Goal: Navigation & Orientation: Find specific page/section

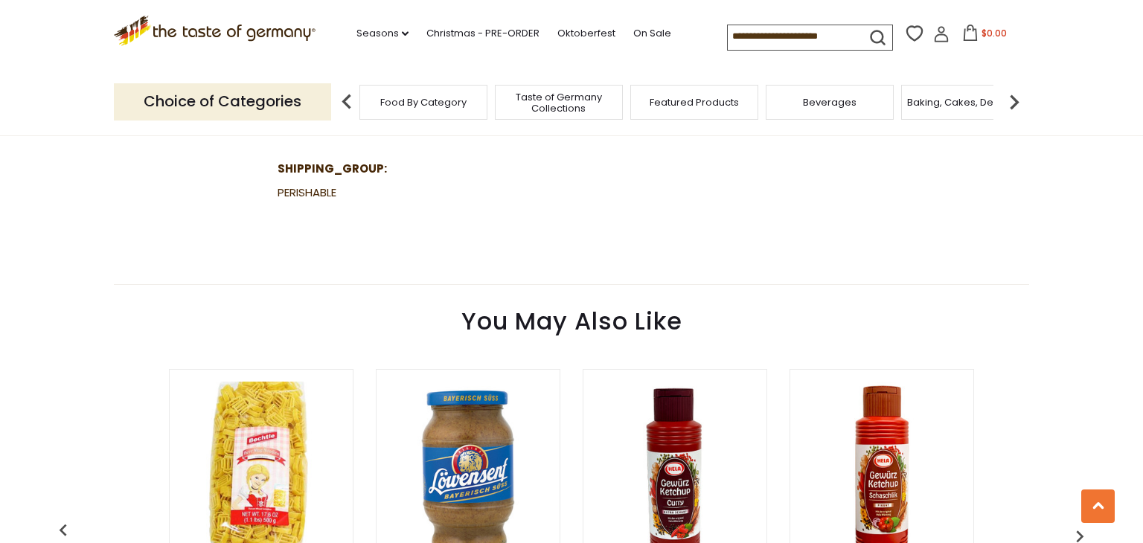
scroll to position [1176, 0]
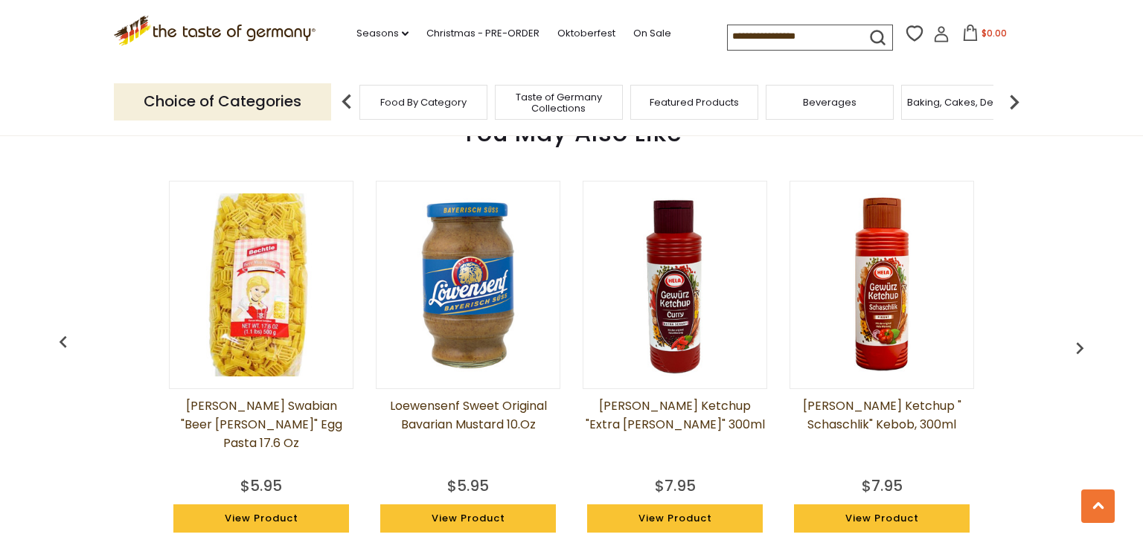
click at [1077, 348] on img "button" at bounding box center [1080, 348] width 24 height 24
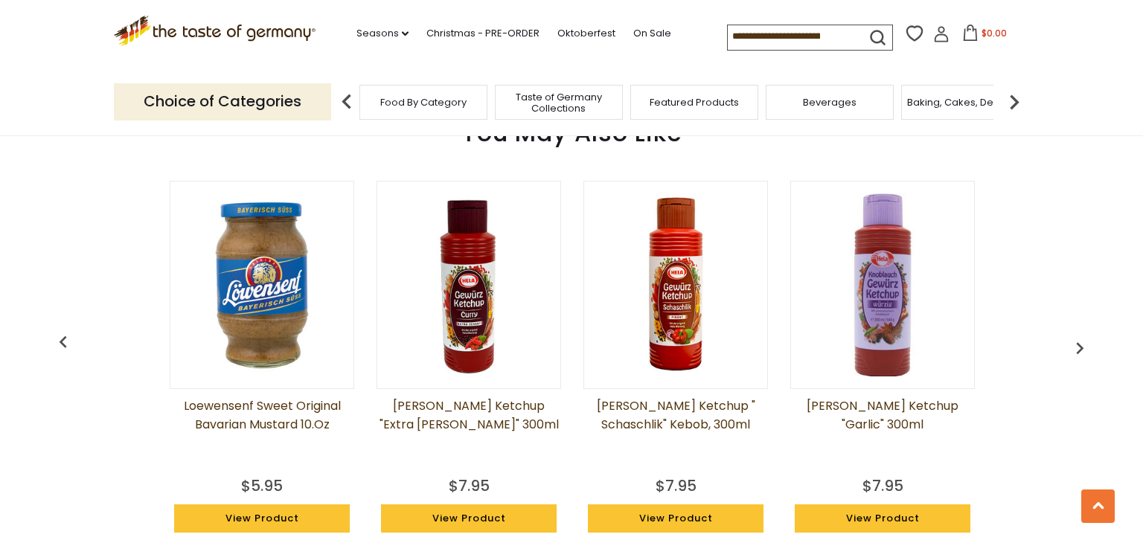
click at [1086, 340] on img "button" at bounding box center [1080, 348] width 24 height 24
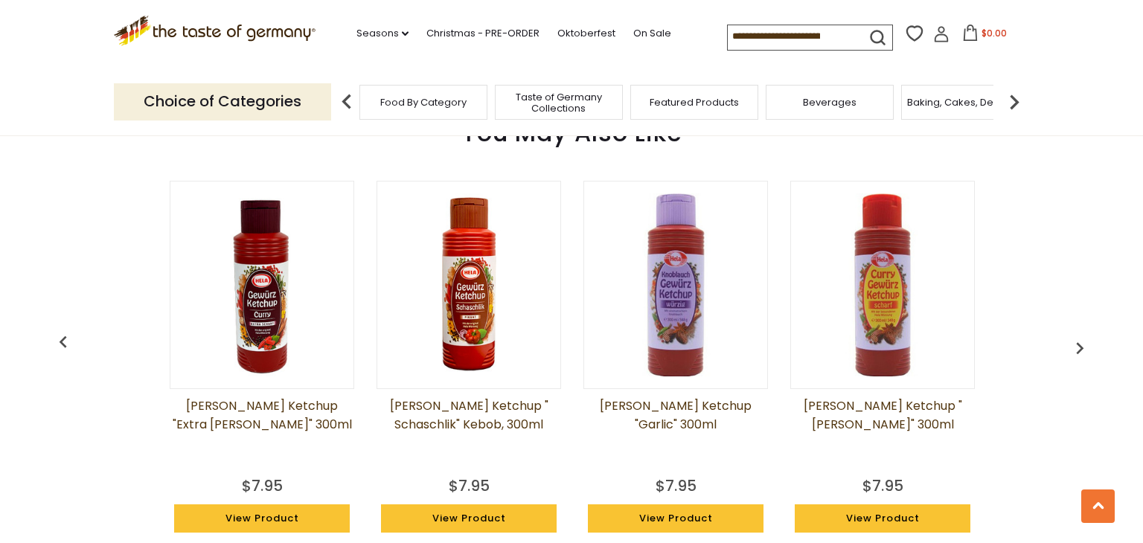
click at [1088, 342] on img "button" at bounding box center [1080, 348] width 24 height 24
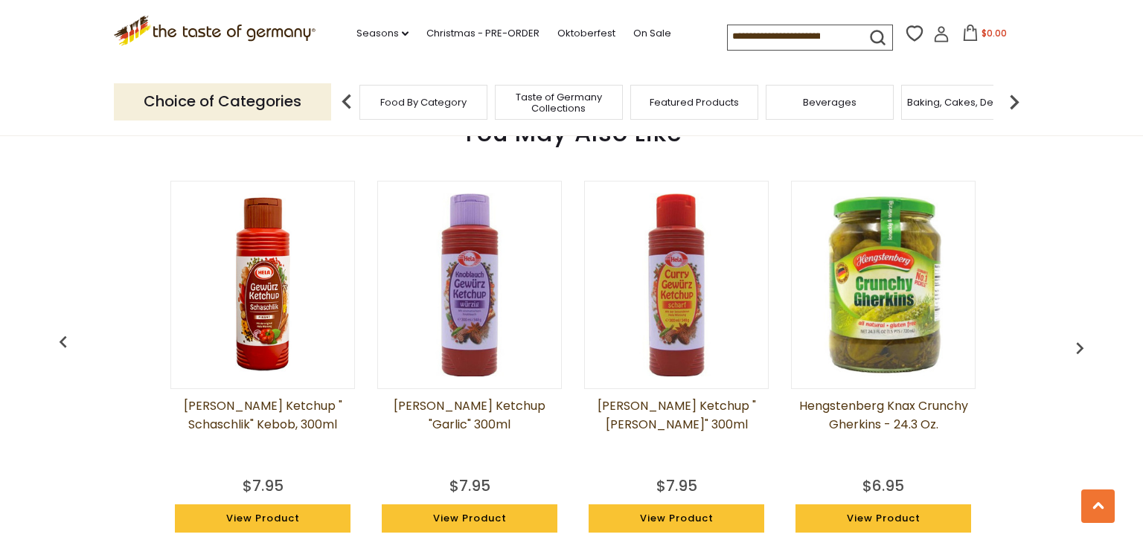
click at [1086, 342] on img "button" at bounding box center [1080, 348] width 24 height 24
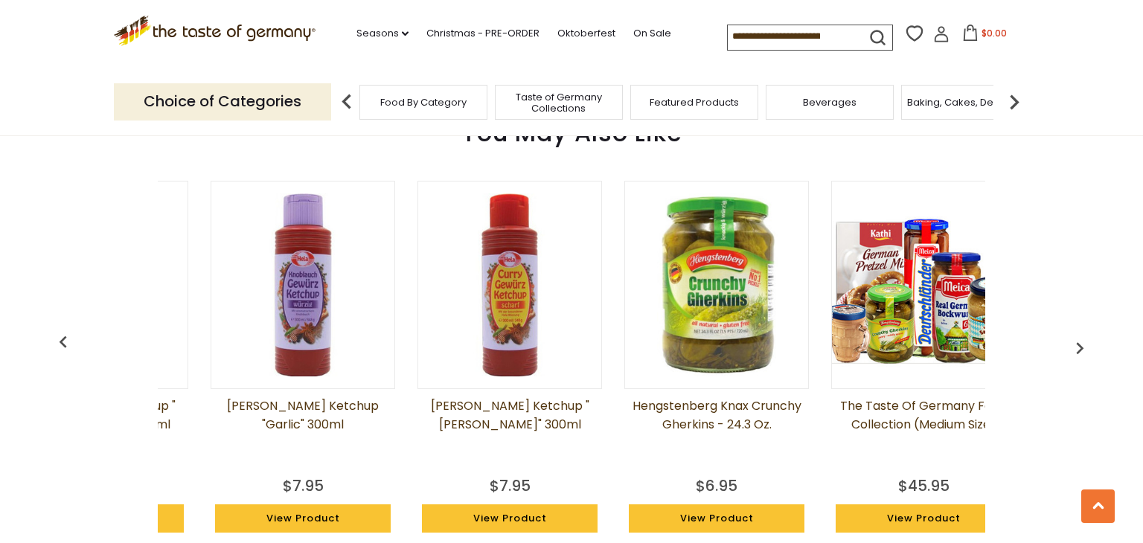
scroll to position [0, 826]
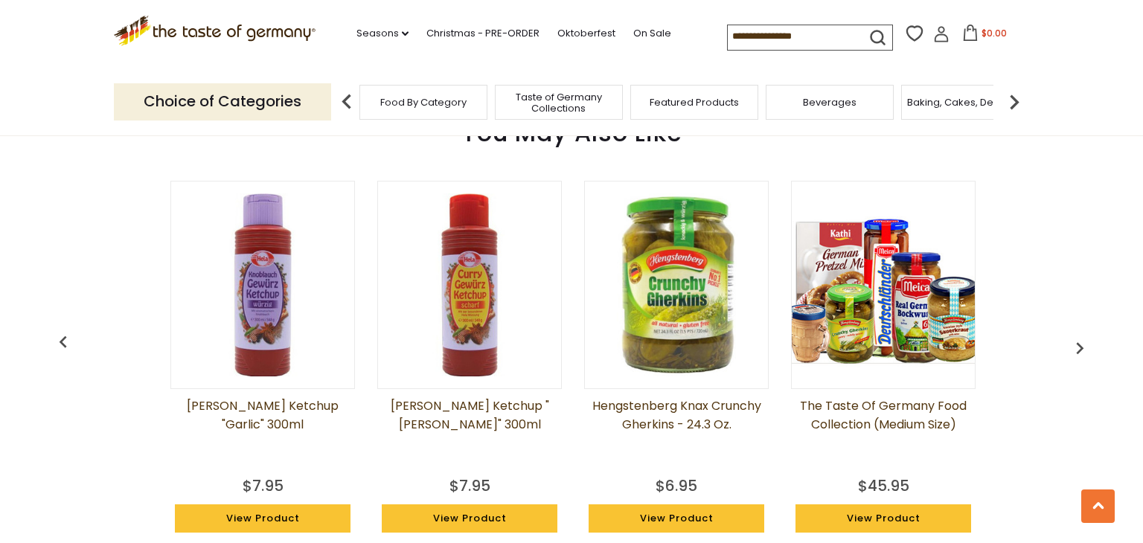
click at [1086, 337] on img "button" at bounding box center [1080, 348] width 24 height 24
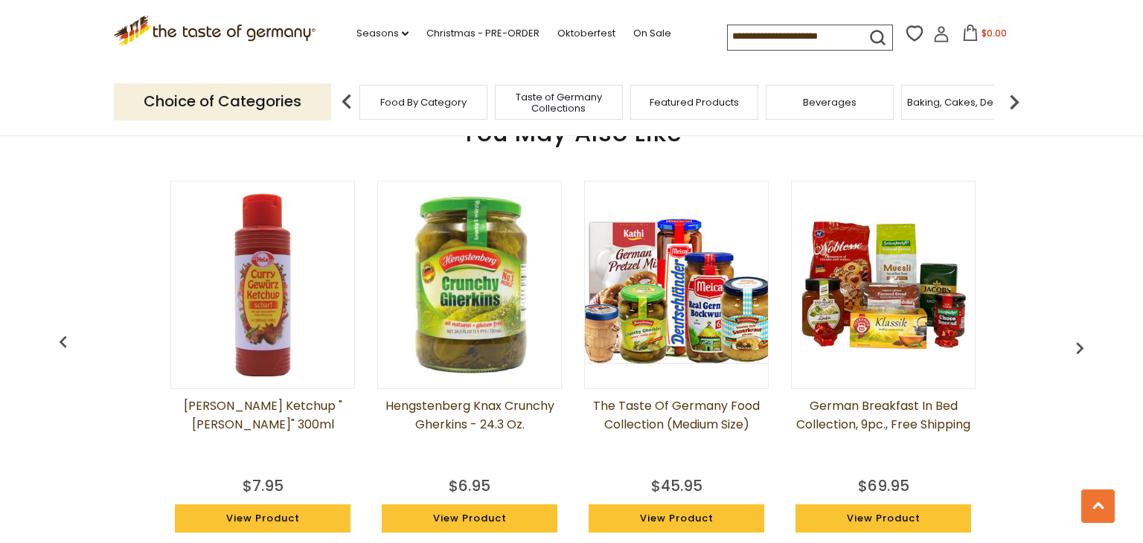
click at [1089, 337] on img "button" at bounding box center [1080, 348] width 24 height 24
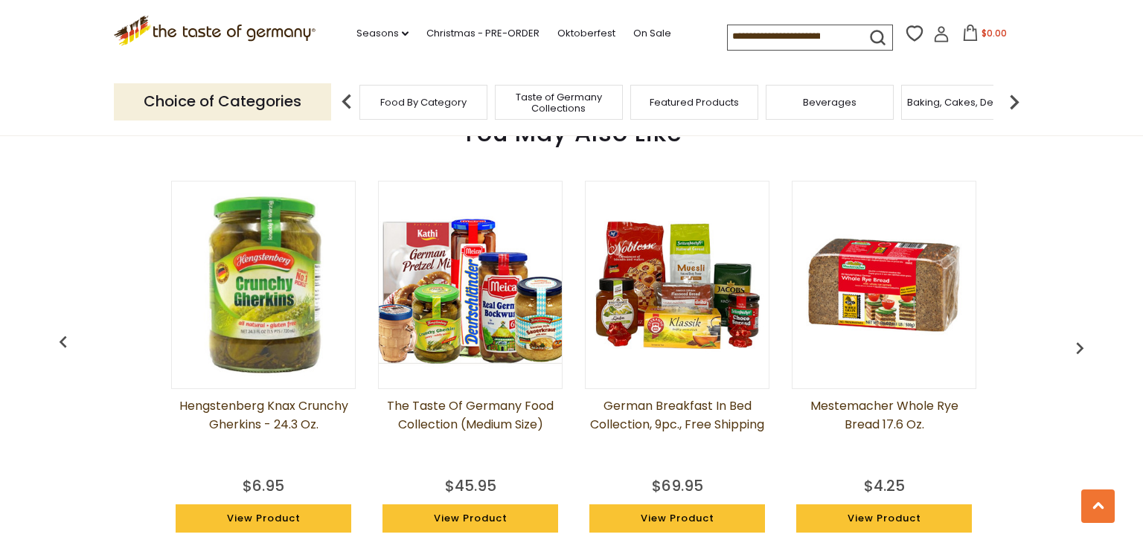
click at [1089, 336] on img "button" at bounding box center [1080, 348] width 24 height 24
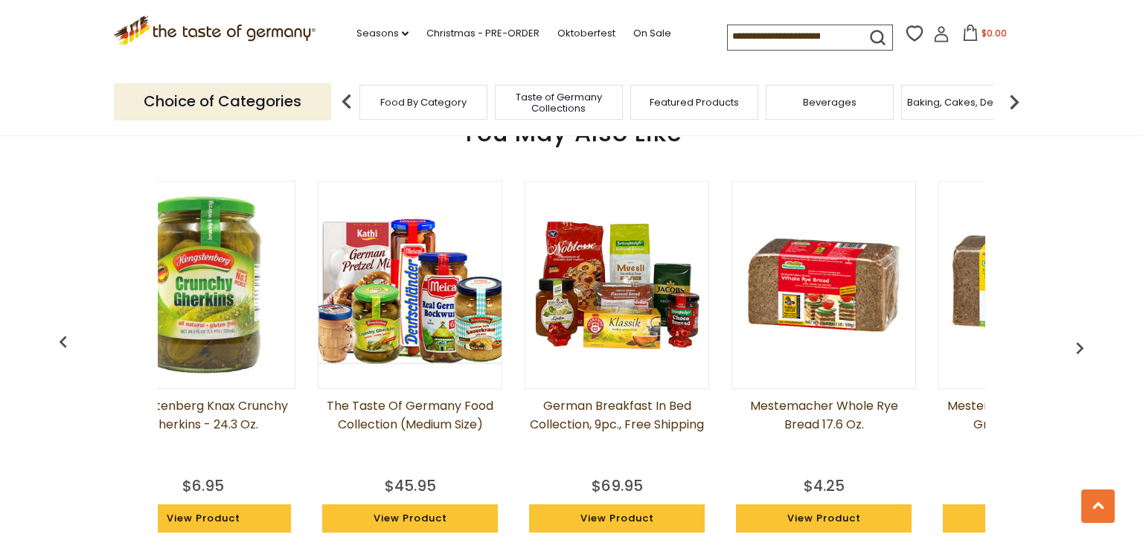
scroll to position [0, 1446]
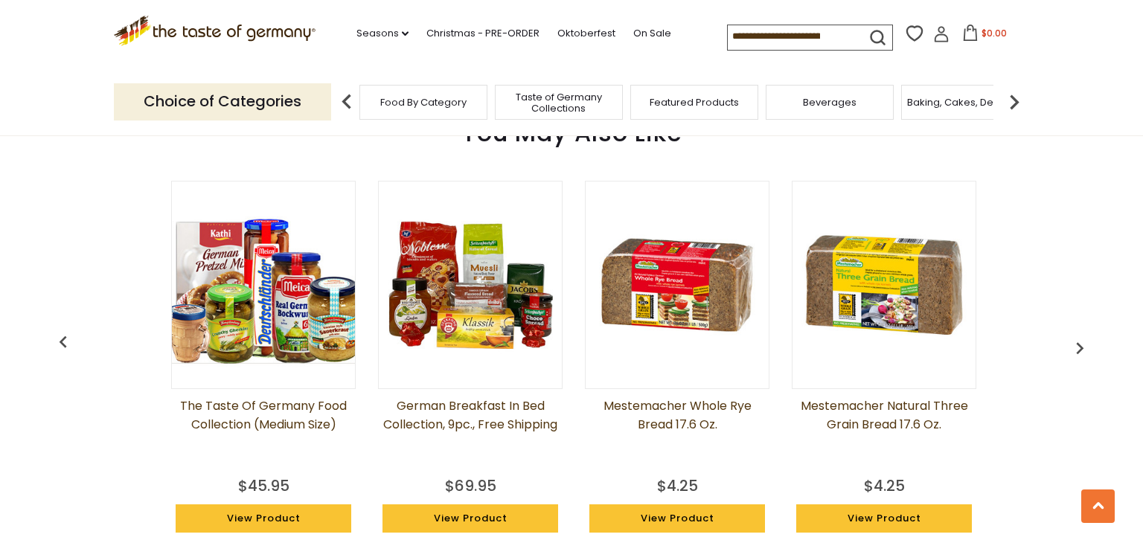
click at [1068, 341] on img "button" at bounding box center [1080, 348] width 24 height 24
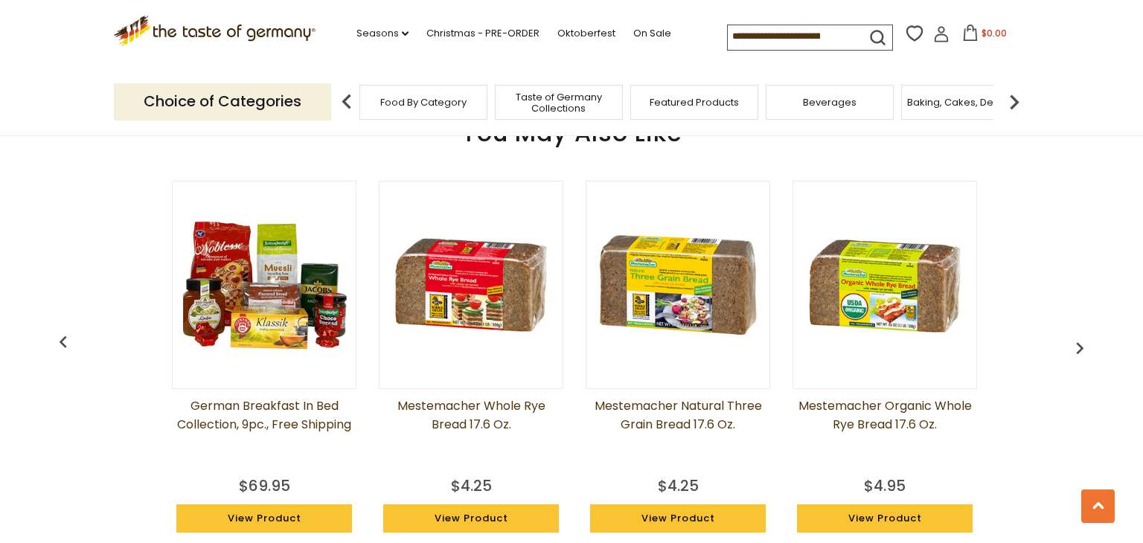
click at [1070, 340] on img "button" at bounding box center [1080, 348] width 24 height 24
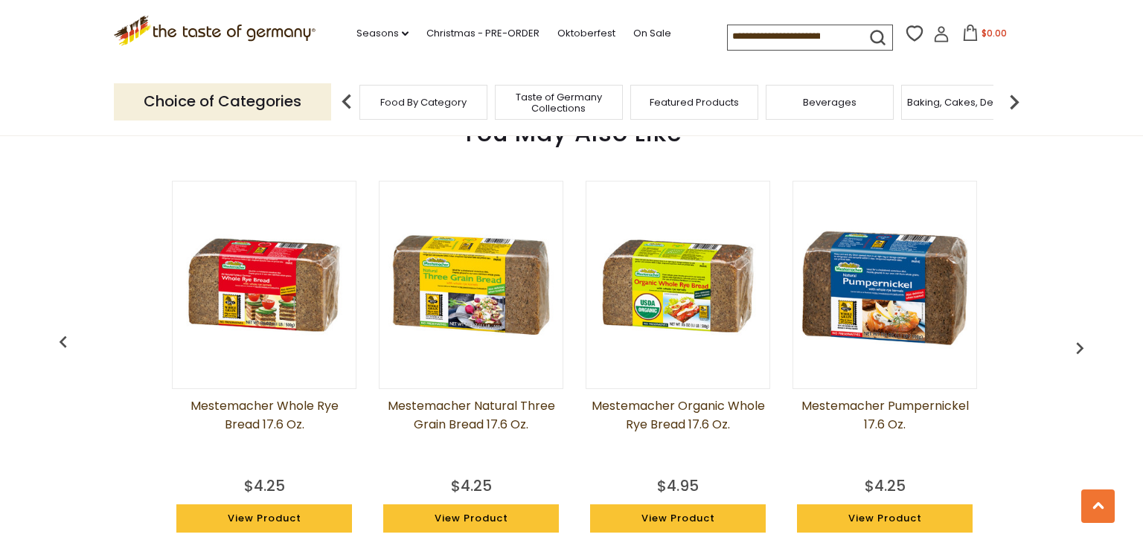
click at [1068, 345] on img "button" at bounding box center [1080, 348] width 24 height 24
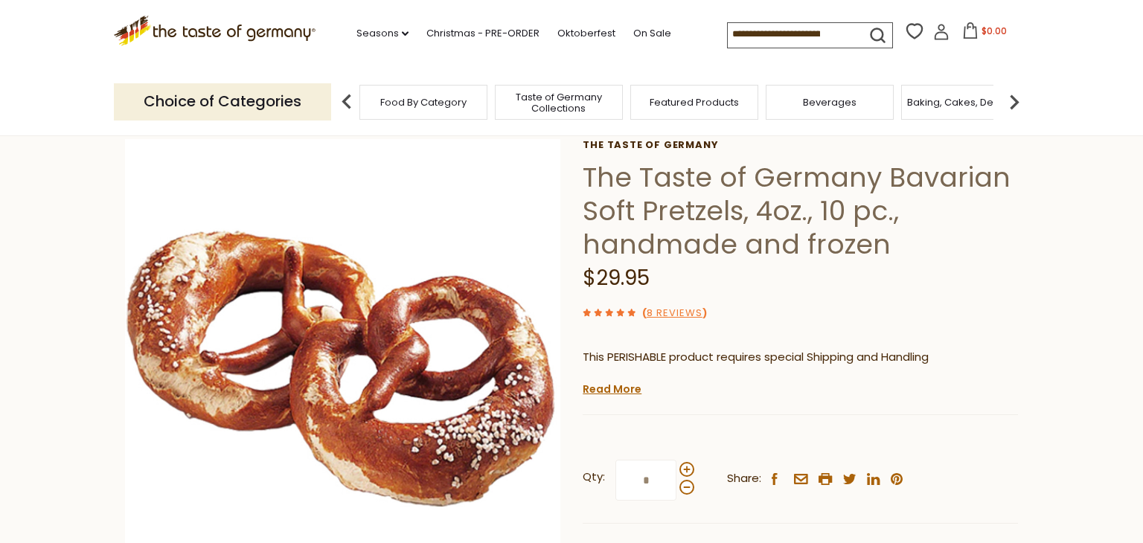
scroll to position [0, 0]
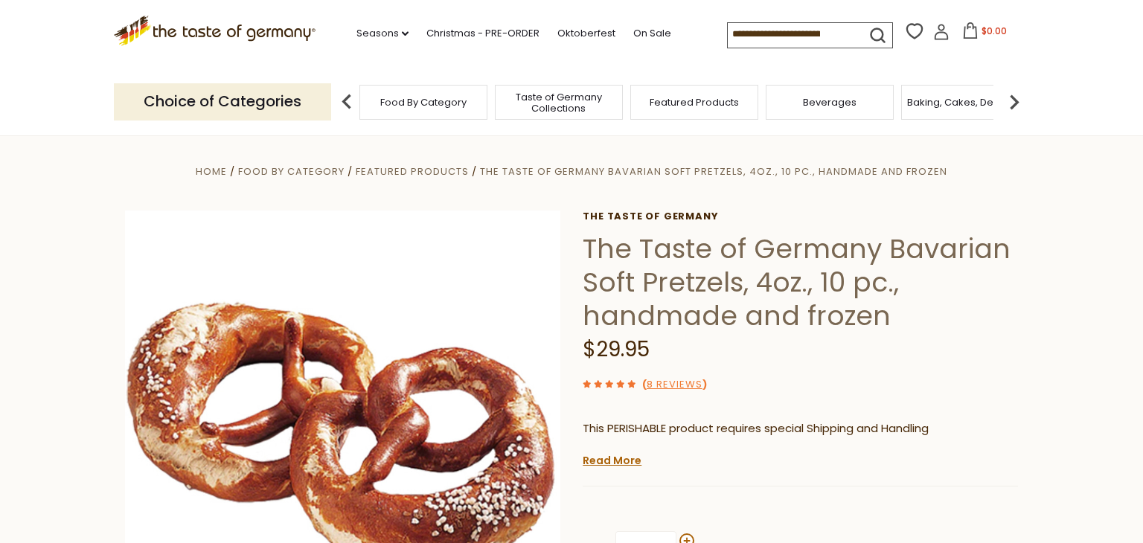
click at [243, 105] on p "Choice of Categories" at bounding box center [222, 101] width 217 height 36
click at [206, 35] on icon ".st0{fill:#EDD300;} .st1{fill:#D33E21;}" at bounding box center [215, 31] width 202 height 31
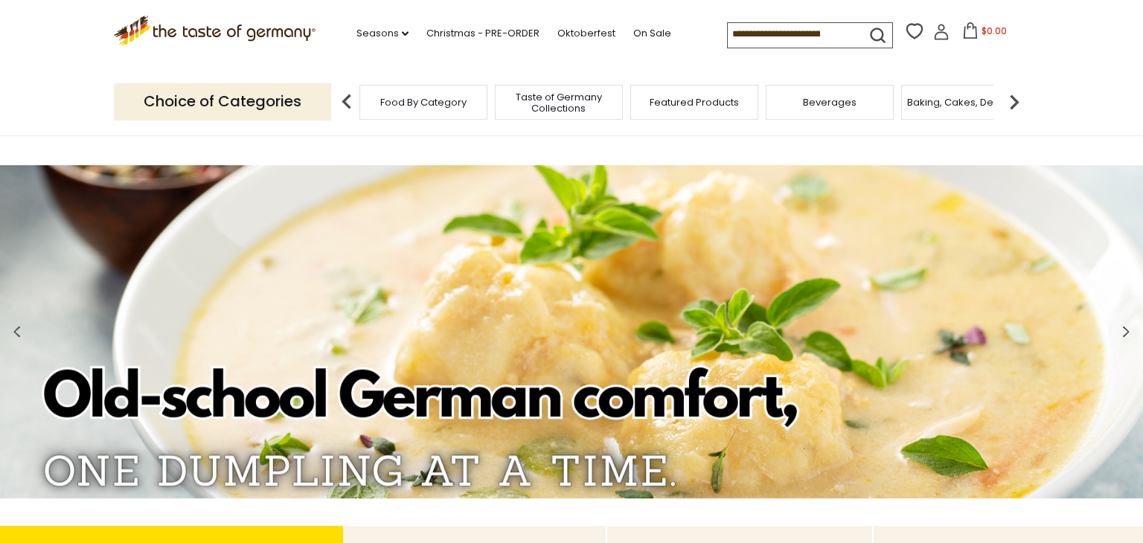
click at [363, 42] on div "Seasons dropdown_arrow All Seasons Recipes Game Day [DATE] [DATE] [DATE][PERSON…" at bounding box center [522, 34] width 412 height 30
click at [359, 35] on link "Seasons dropdown_arrow" at bounding box center [382, 33] width 52 height 16
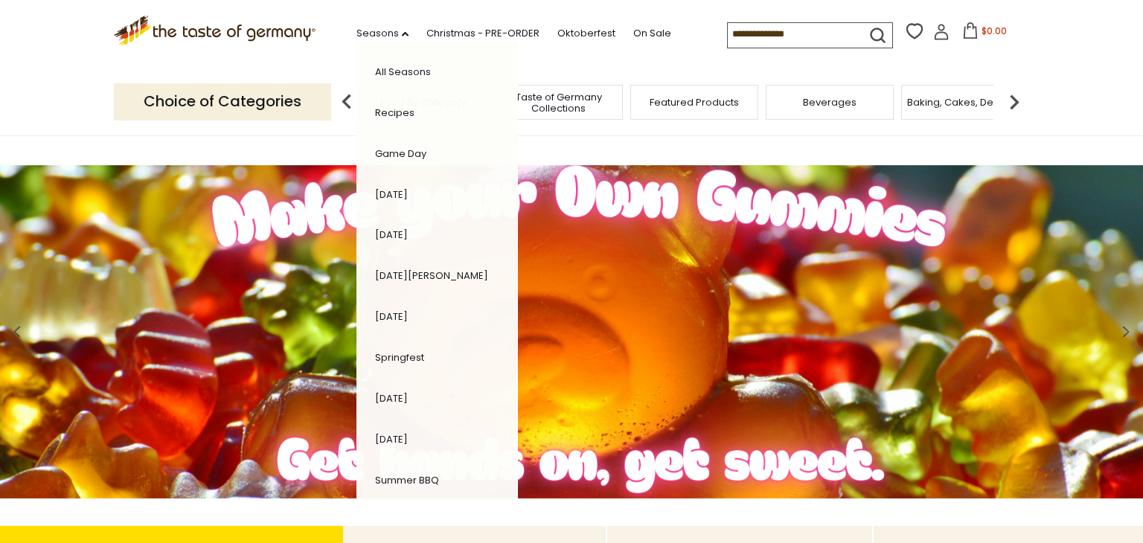
click at [425, 61] on li "All Seasons" at bounding box center [432, 72] width 128 height 30
